Goal: Navigation & Orientation: Find specific page/section

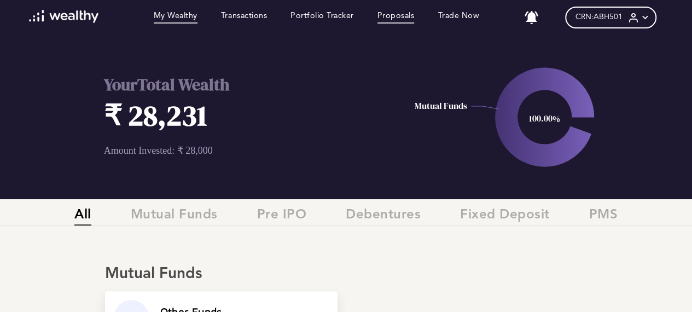
click at [397, 18] on link "Proposals" at bounding box center [396, 17] width 37 height 12
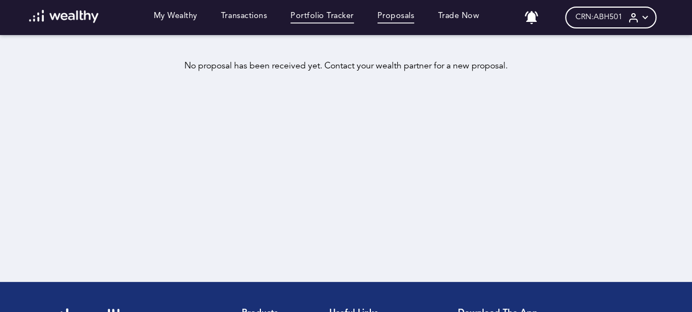
click at [326, 22] on link "Portfolio Tracker" at bounding box center [322, 17] width 63 height 12
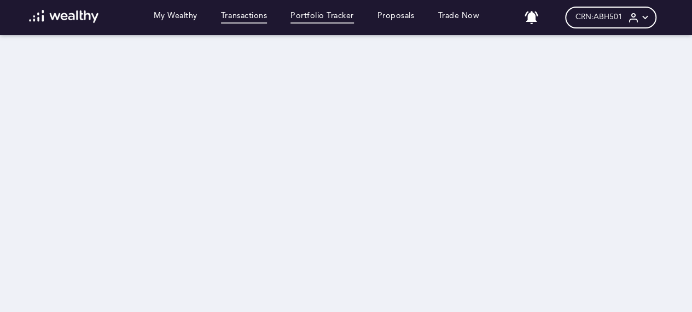
click at [249, 19] on link "Transactions" at bounding box center [244, 17] width 46 height 12
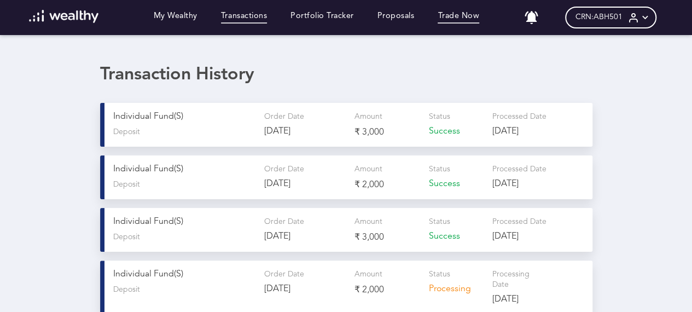
click at [456, 17] on link "Trade Now" at bounding box center [459, 17] width 42 height 12
